Goal: Task Accomplishment & Management: Manage account settings

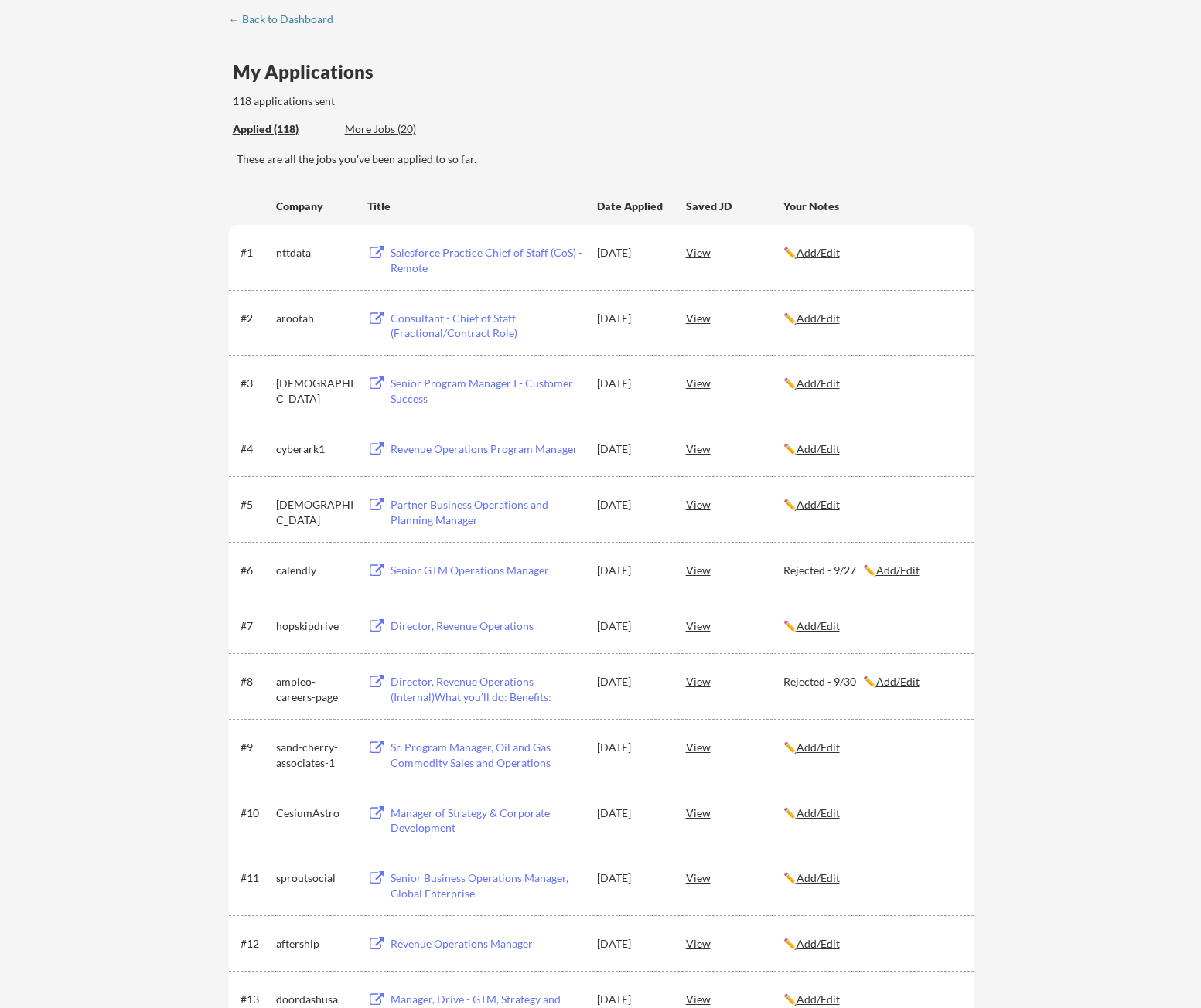
scroll to position [881, 0]
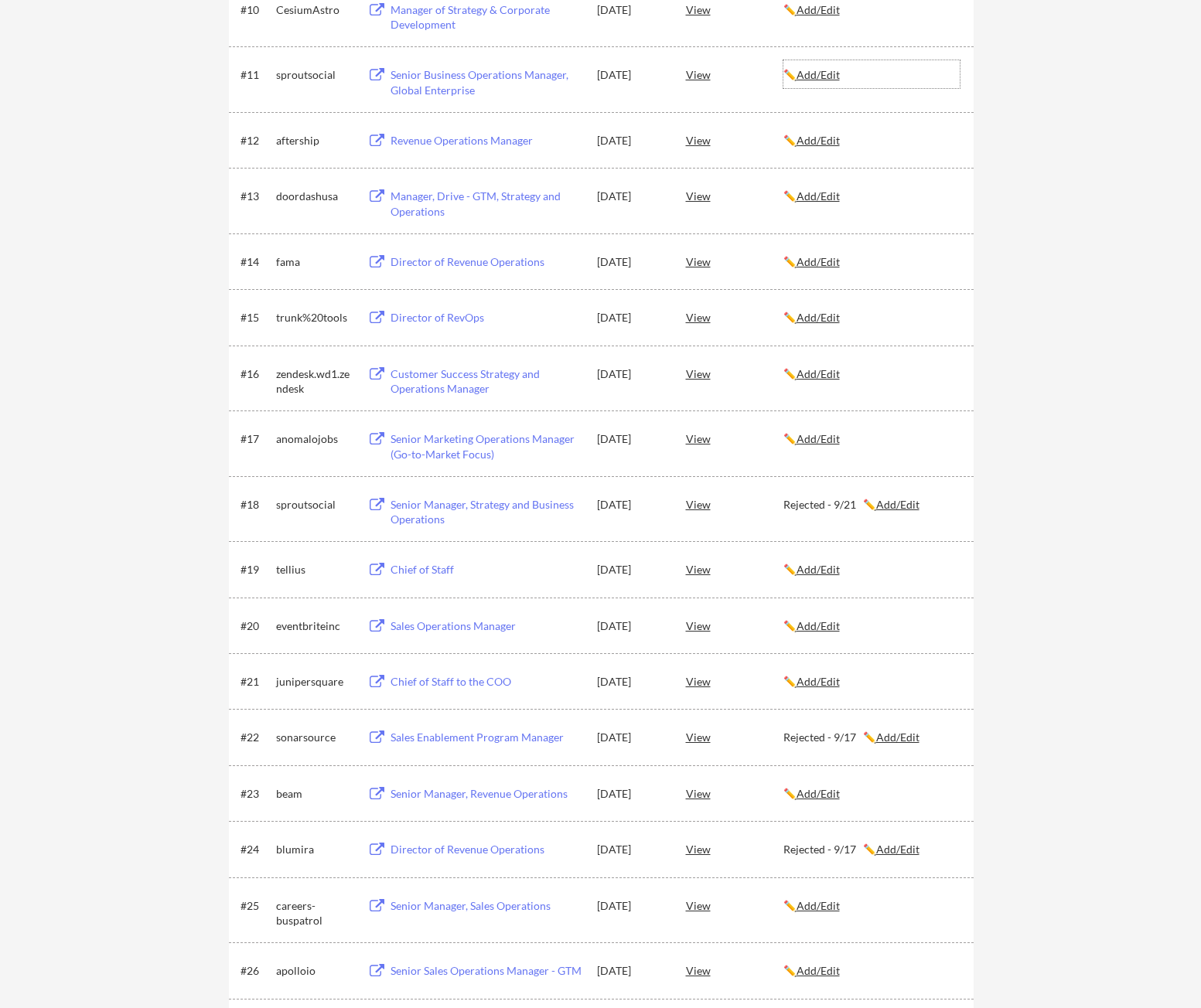
click at [828, 77] on u "Add/Edit" at bounding box center [818, 75] width 43 height 14
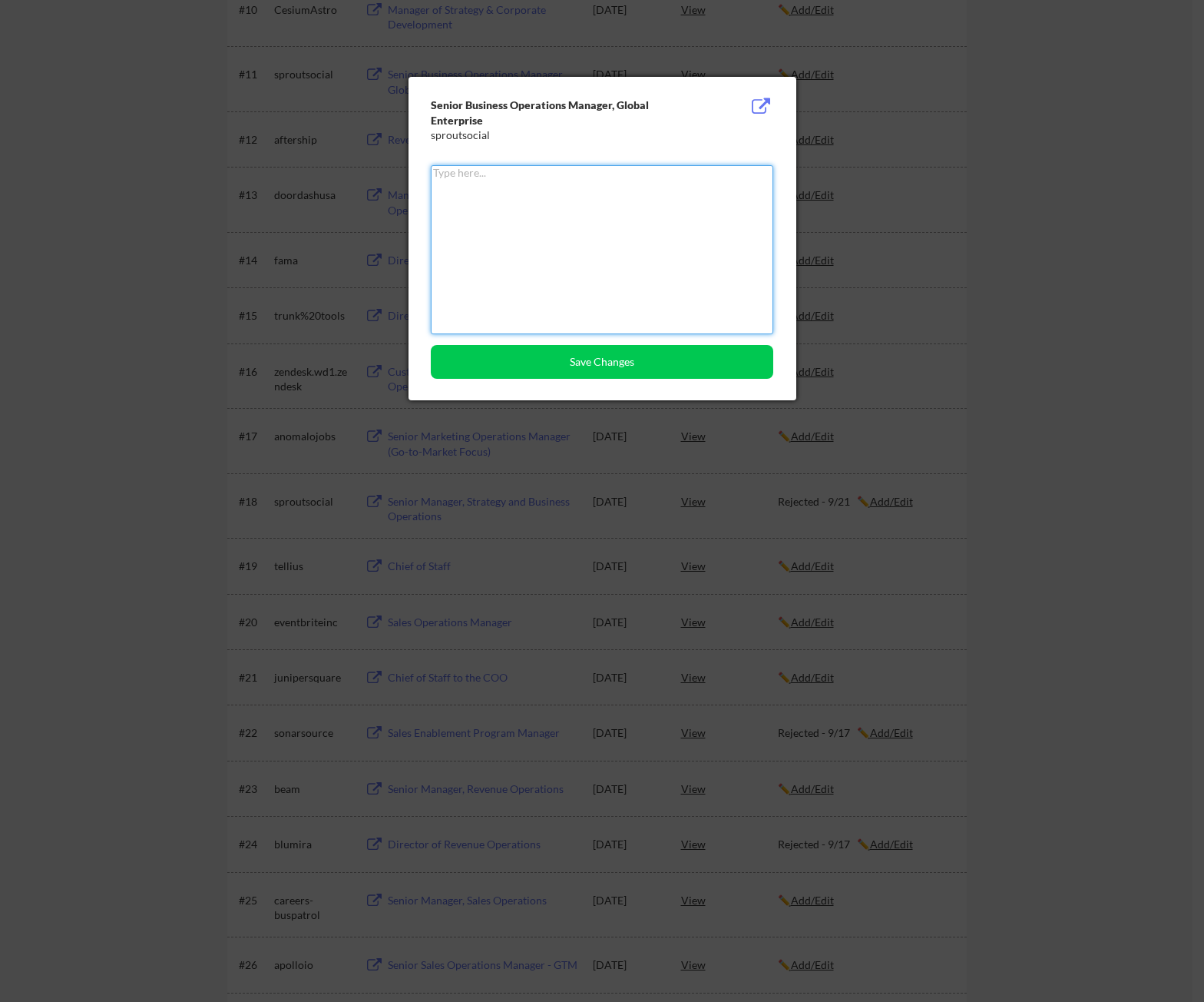
type textarea "I"
type textarea "1st Interview - 10/2"
click at [591, 370] on button "Save Changes" at bounding box center [602, 362] width 342 height 34
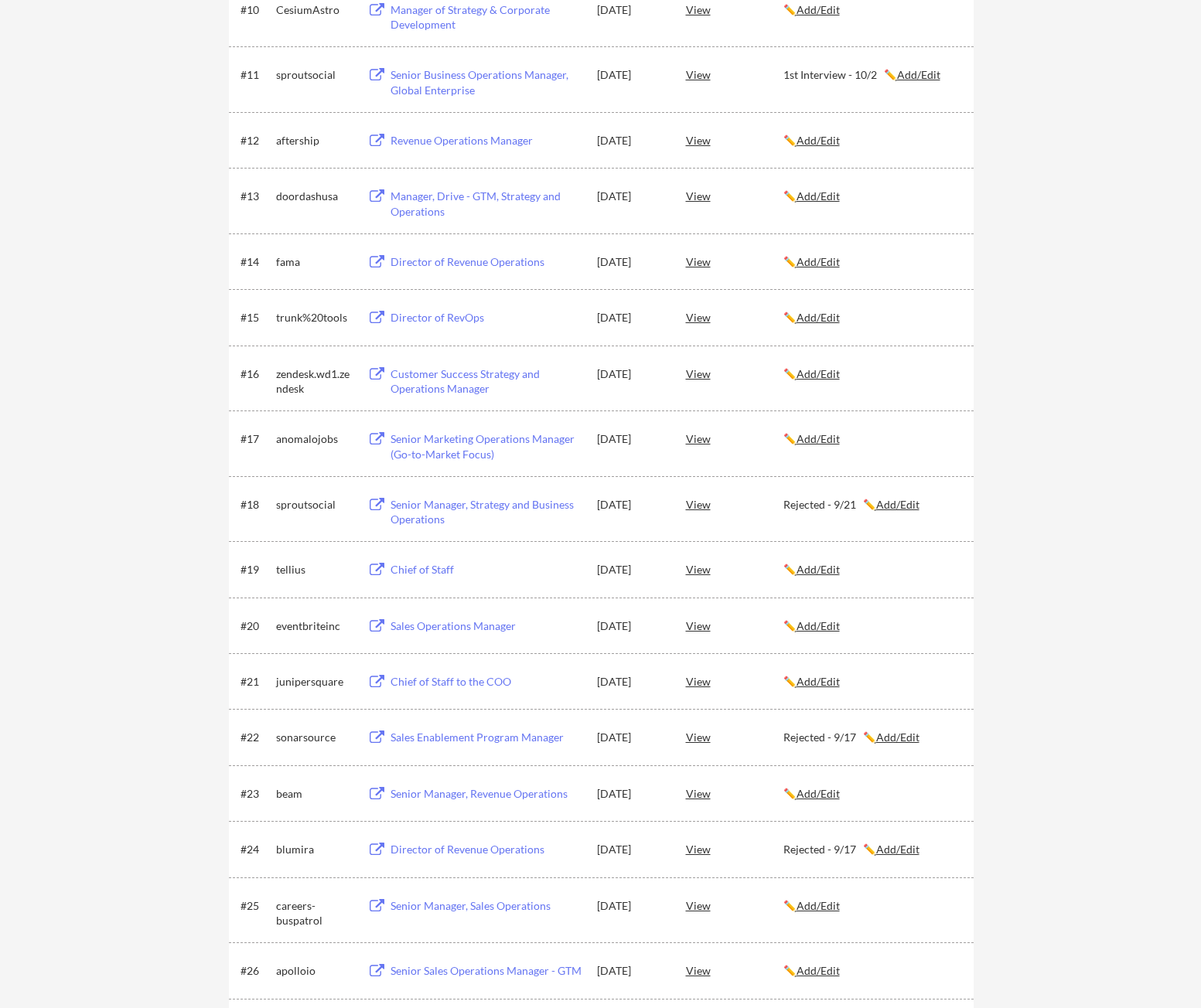
click at [470, 79] on div "Senior Business Operations Manager, Global Enterprise" at bounding box center [486, 83] width 192 height 30
click at [817, 196] on u "Add/Edit" at bounding box center [818, 196] width 43 height 14
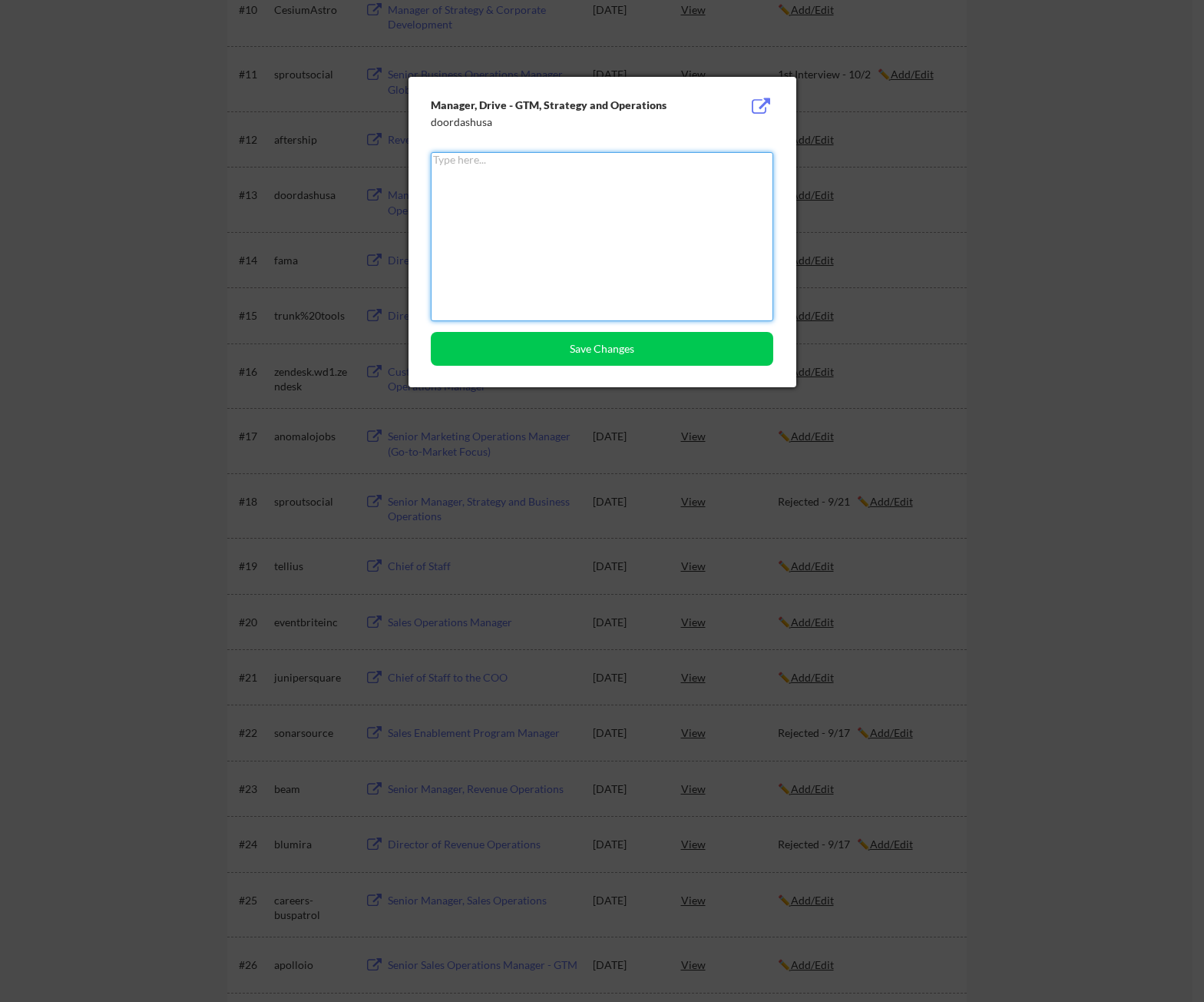
click at [649, 230] on textarea at bounding box center [602, 236] width 342 height 169
type textarea "1st Interview - 10/6"
click at [588, 342] on button "Save Changes" at bounding box center [602, 348] width 342 height 34
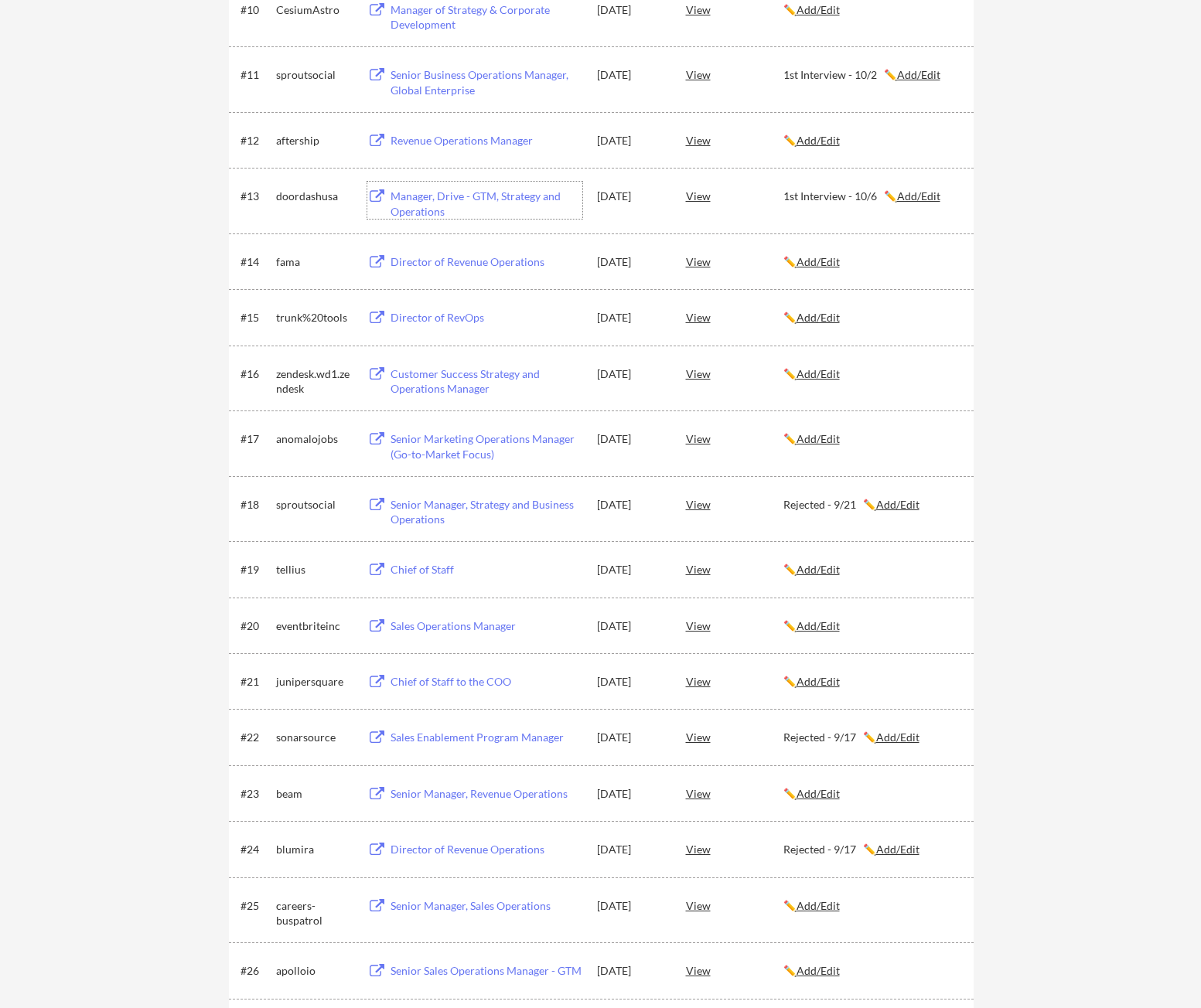
click at [470, 195] on div "Manager, Drive - GTM, Strategy and Operations" at bounding box center [486, 203] width 192 height 30
